Goal: Information Seeking & Learning: Compare options

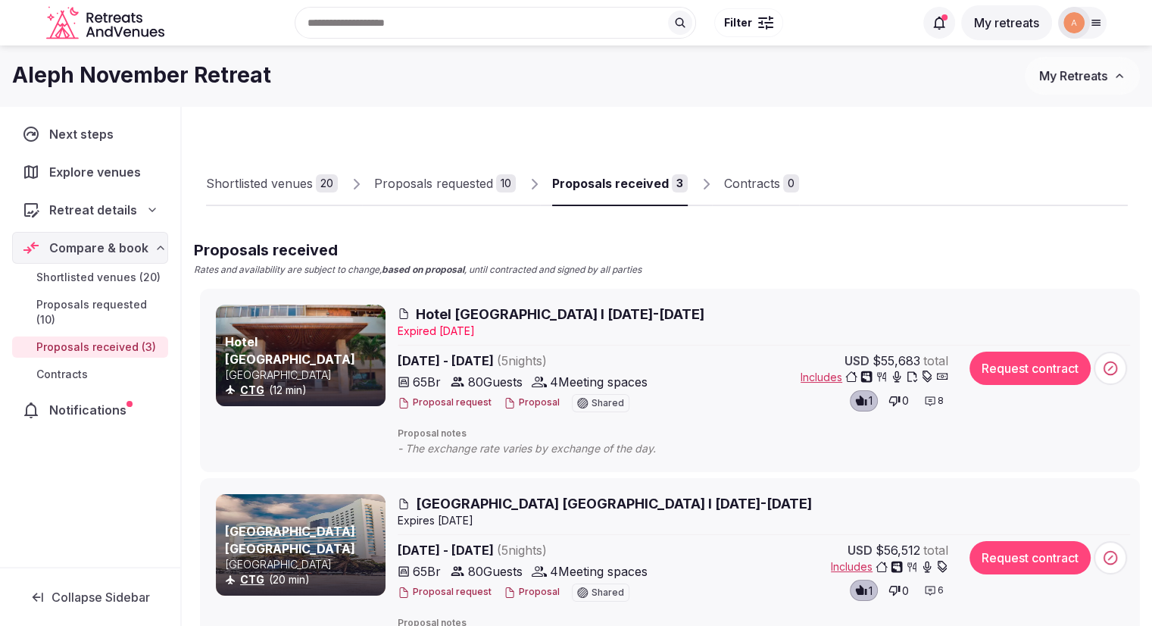
click at [514, 503] on span "[GEOGRAPHIC_DATA] [GEOGRAPHIC_DATA] I [DATE]-[DATE]" at bounding box center [614, 503] width 396 height 19
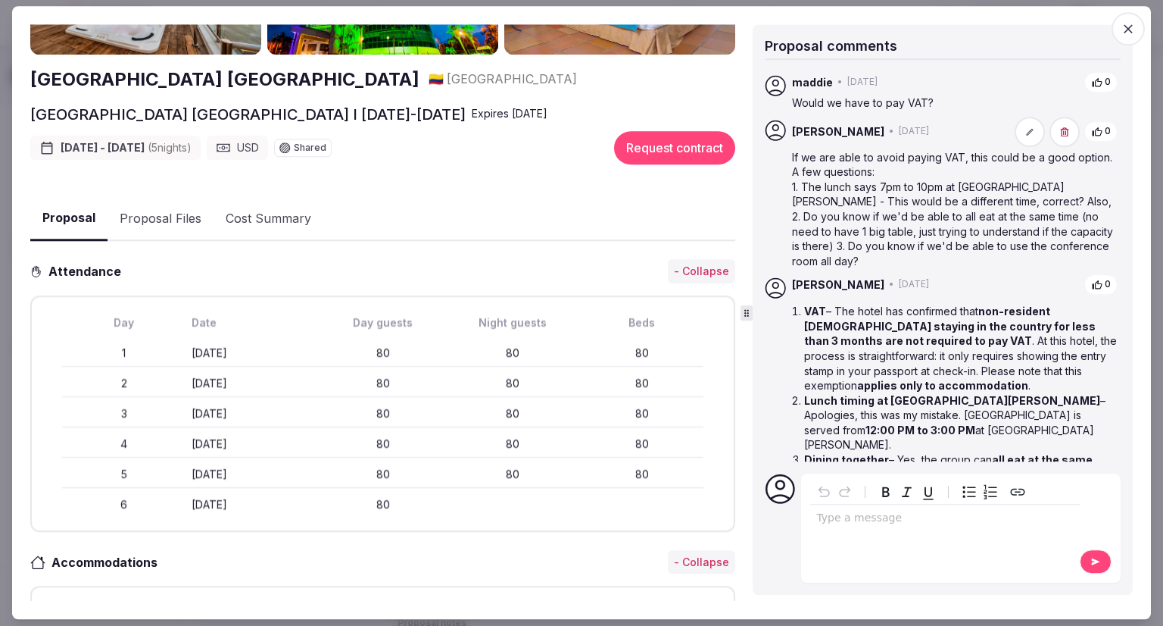
scroll to position [303, 0]
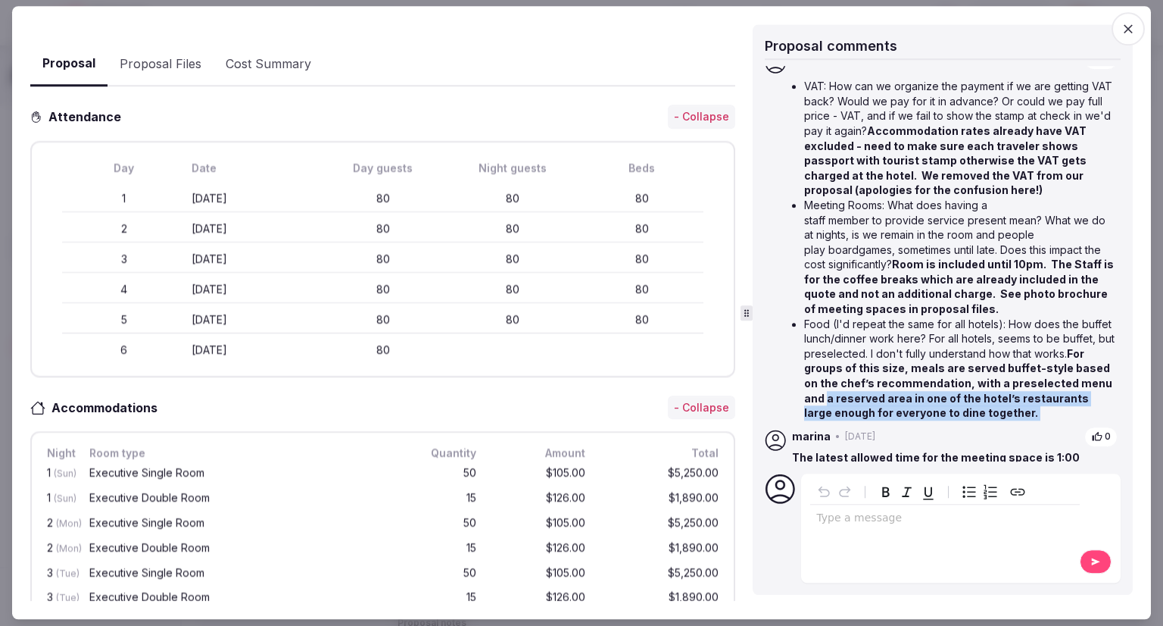
drag, startPoint x: 793, startPoint y: 152, endPoint x: 922, endPoint y: 387, distance: 267.8
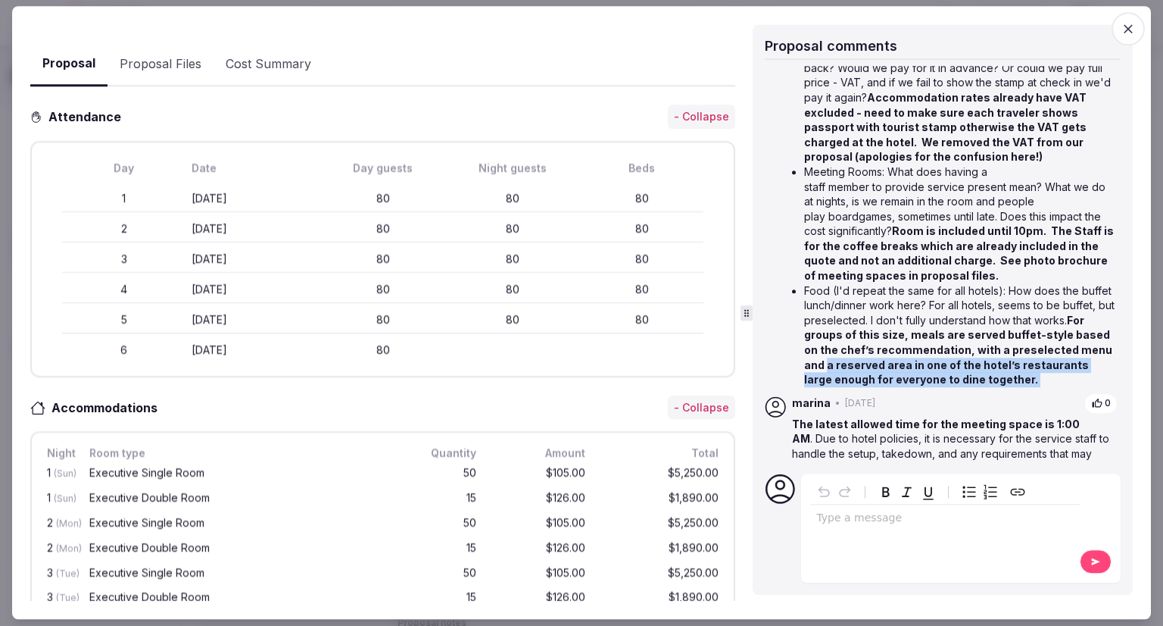
scroll to position [728, 0]
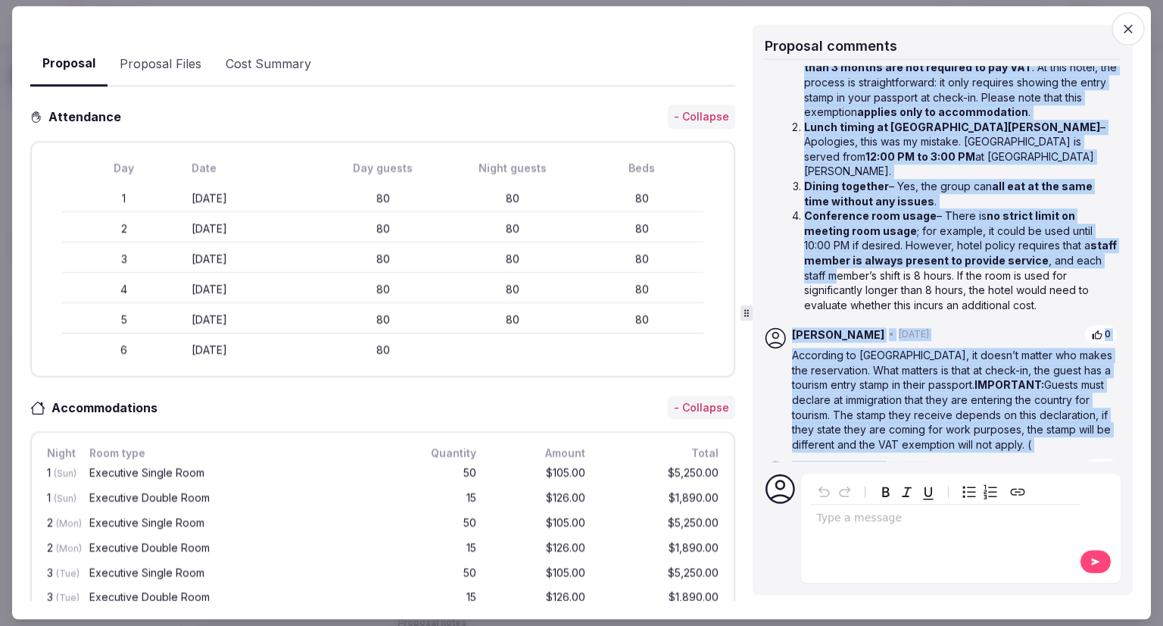
drag, startPoint x: 924, startPoint y: 440, endPoint x: 869, endPoint y: 239, distance: 208.9
click at [869, 239] on div "marina • [DATE] 0 The latest allowed time for the meeting space is 1:00 AM . Du…" at bounding box center [943, 361] width 356 height 1139
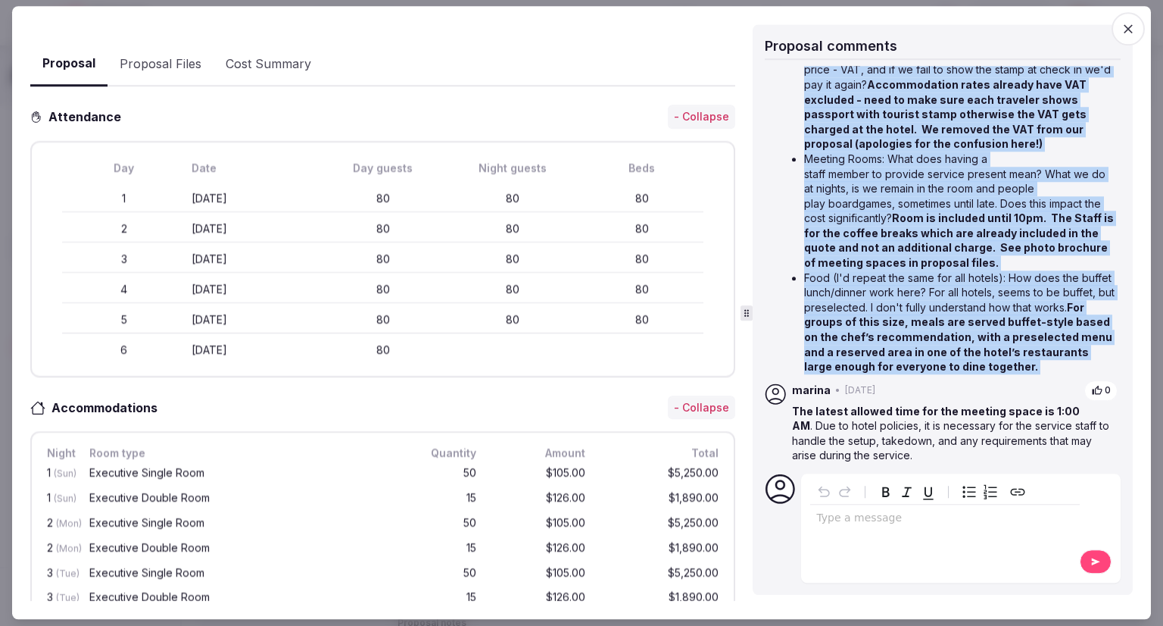
click at [919, 443] on p "The latest allowed time for the meeting space is 1:00 AM . Due to hotel policie…" at bounding box center [955, 433] width 326 height 59
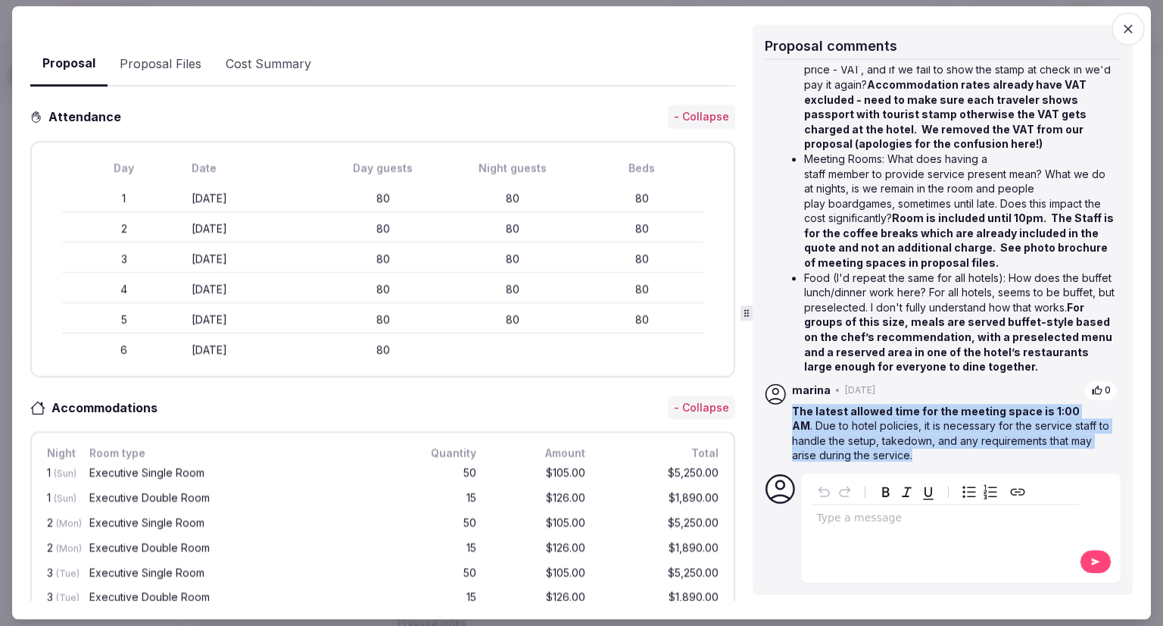
drag, startPoint x: 916, startPoint y: 442, endPoint x: 789, endPoint y: 395, distance: 134.9
click at [789, 395] on div "marina • [DATE] 0 The latest allowed time for the meeting space is 1:00 AM . Du…" at bounding box center [943, 429] width 356 height 98
copy p "The latest allowed time for the meeting space is 1:00 AM . Due to hotel policie…"
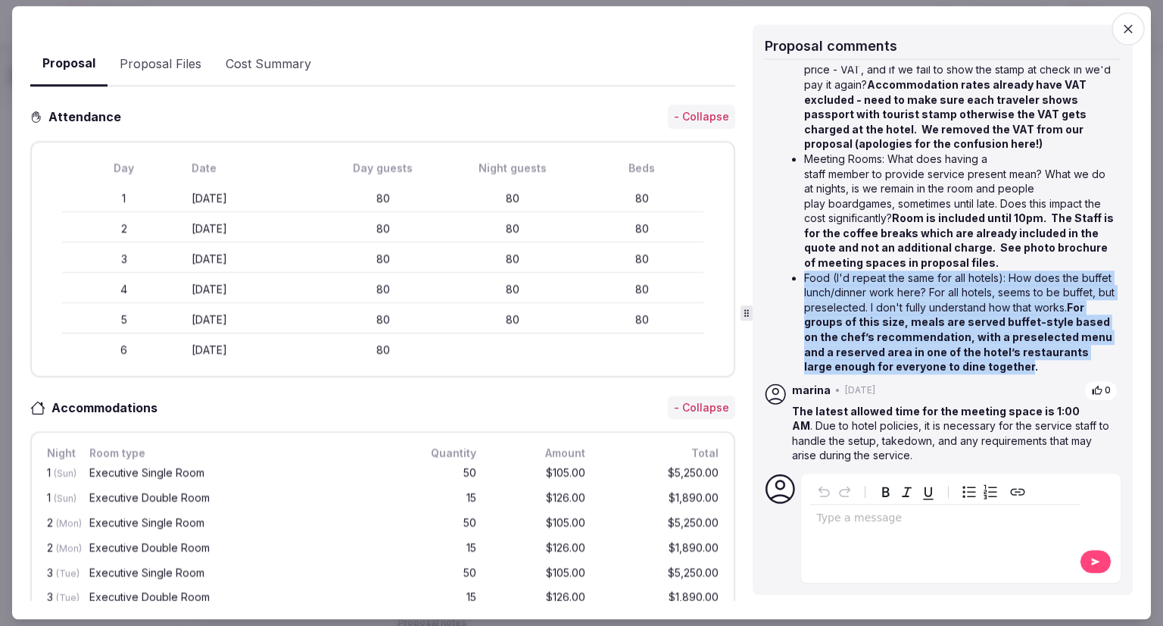
drag, startPoint x: 1089, startPoint y: 351, endPoint x: 803, endPoint y: 261, distance: 300.1
click at [803, 261] on ul "VAT: How can we organize the payment if we are getting VAT back? Would we pay f…" at bounding box center [955, 204] width 326 height 342
copy p "Food (I'd repeat the same for all hotels): How does the buffet lunch/dinner wor…"
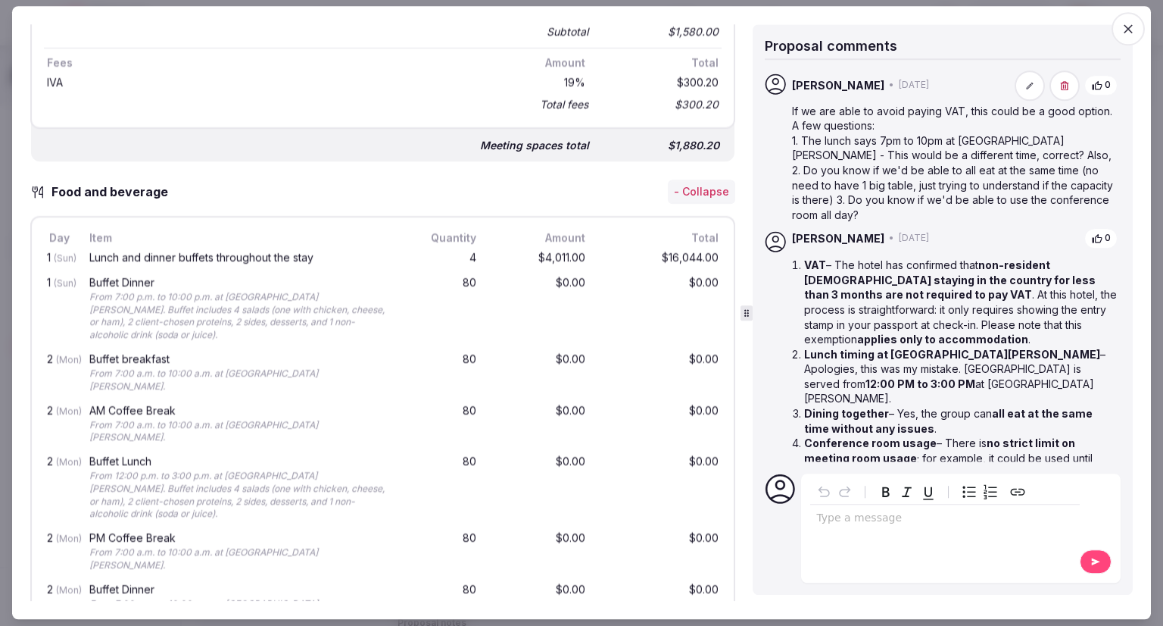
scroll to position [1439, 0]
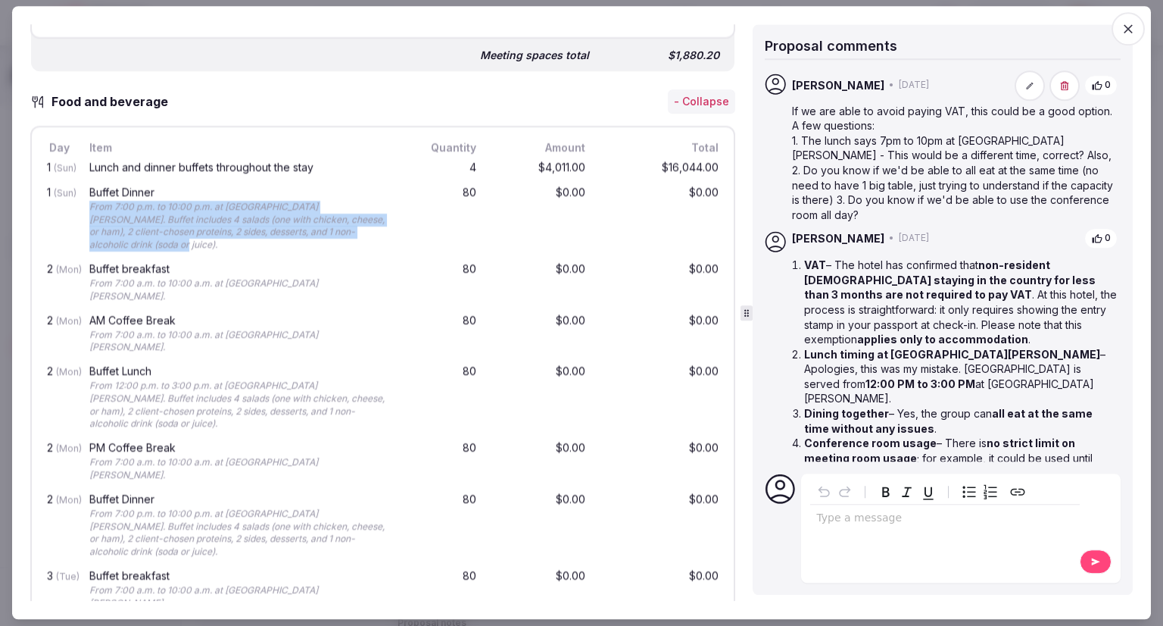
drag, startPoint x: 149, startPoint y: 232, endPoint x: 91, endPoint y: 192, distance: 70.8
click at [91, 201] on div "From 7:00 p.m. to 10:00 p.m. at [GEOGRAPHIC_DATA][PERSON_NAME]. Buffet includes…" at bounding box center [240, 226] width 302 height 51
copy div "From 7:00 p.m. to 10:00 p.m. at [GEOGRAPHIC_DATA][PERSON_NAME]. Buffet includes…"
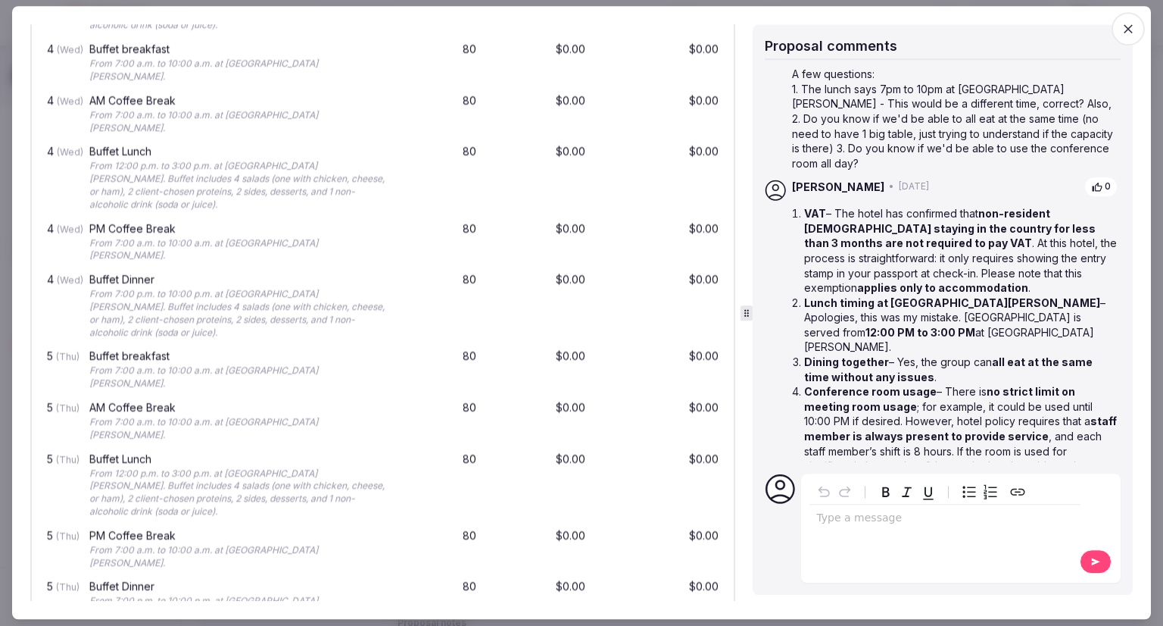
scroll to position [122, 0]
